Goal: Check status: Check status

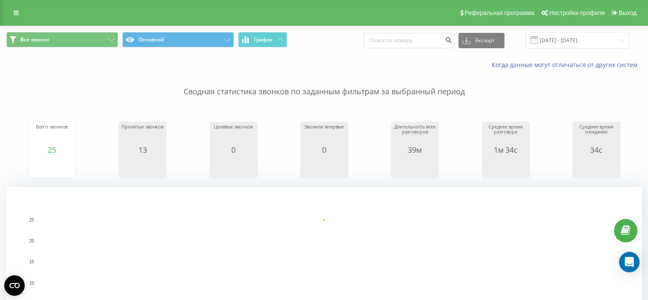
click at [368, 150] on div "Всего звонков 25 date totalCalls 19.09.25 25 19.09.25 Принятых звонков 13 date …" at bounding box center [323, 141] width 635 height 73
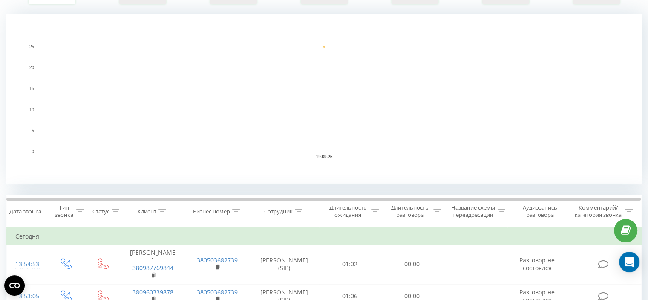
scroll to position [128, 0]
